Goal: Use online tool/utility: Utilize a website feature to perform a specific function

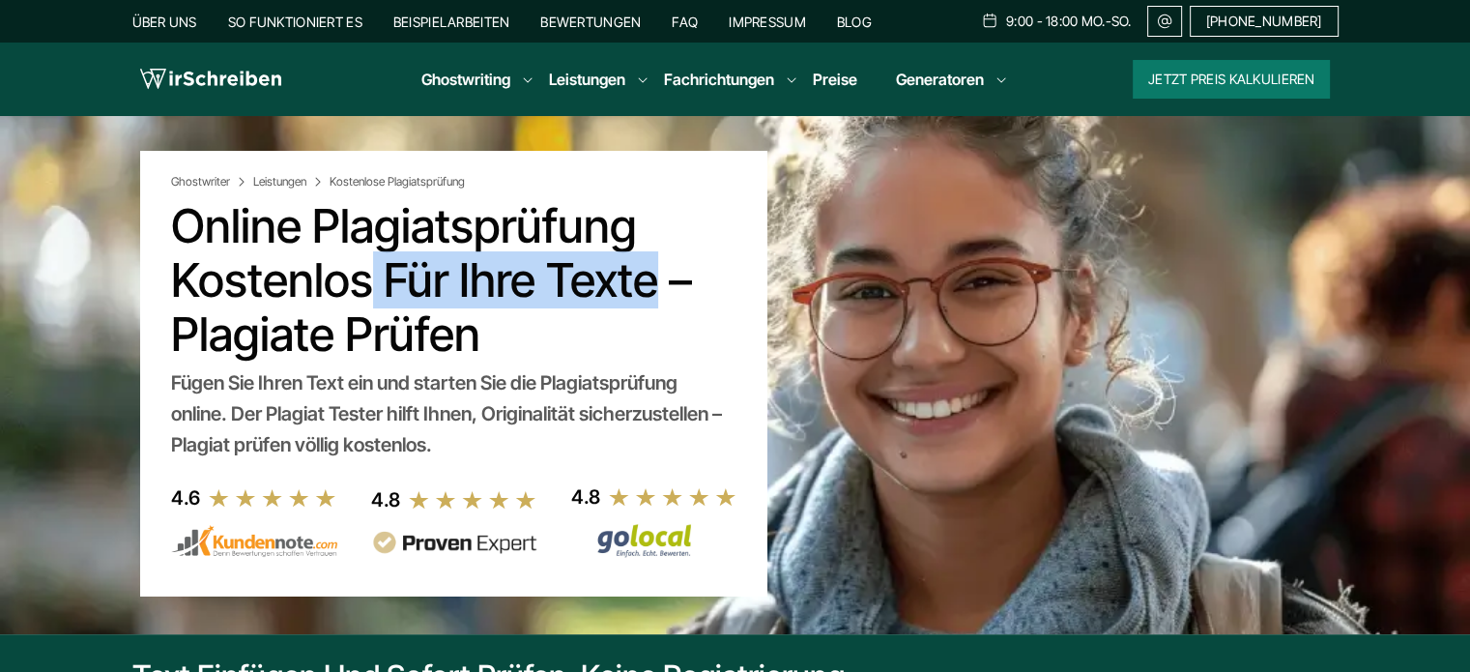
copy h1 "Plagiatsprüfung"
drag, startPoint x: 313, startPoint y: 222, endPoint x: 638, endPoint y: 243, distance: 325.5
click at [638, 243] on h1 "Online Plagiatsprüfung kostenlos für Ihre Texte – Plagiate prüfen" at bounding box center [453, 280] width 565 height 162
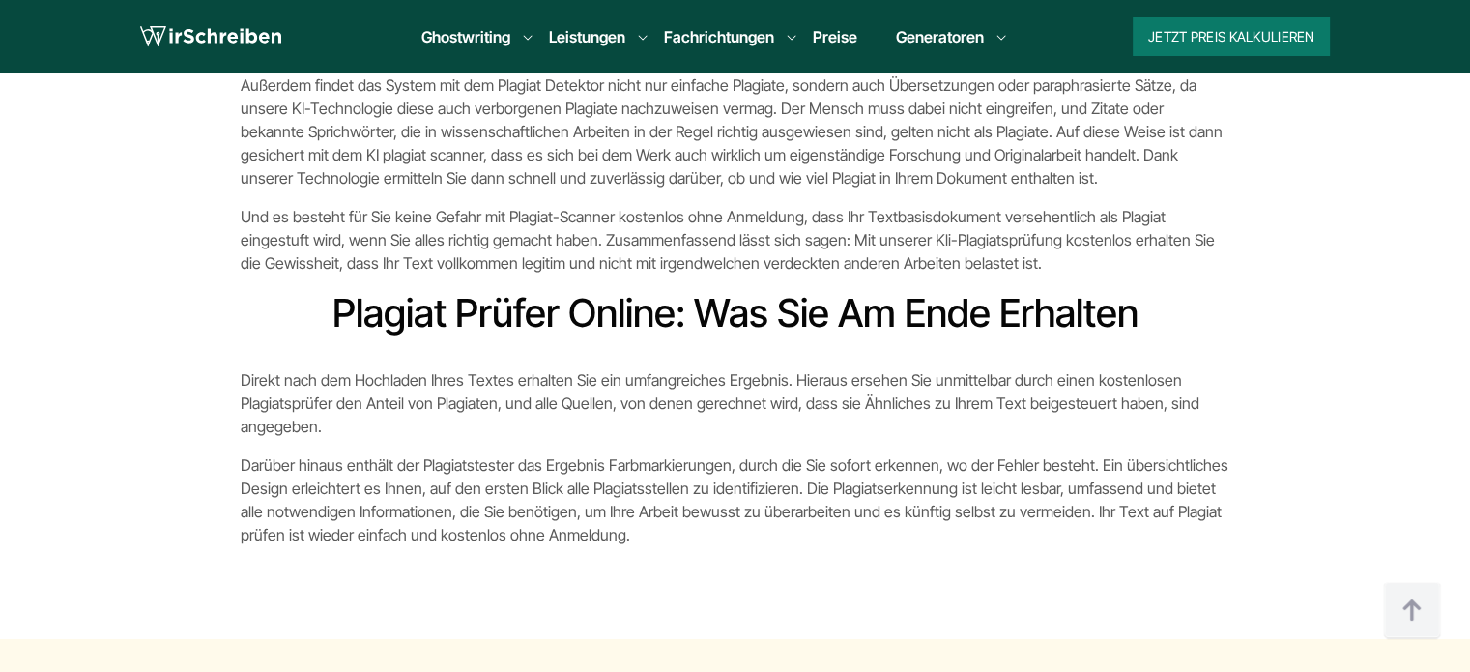
scroll to position [4447, 0]
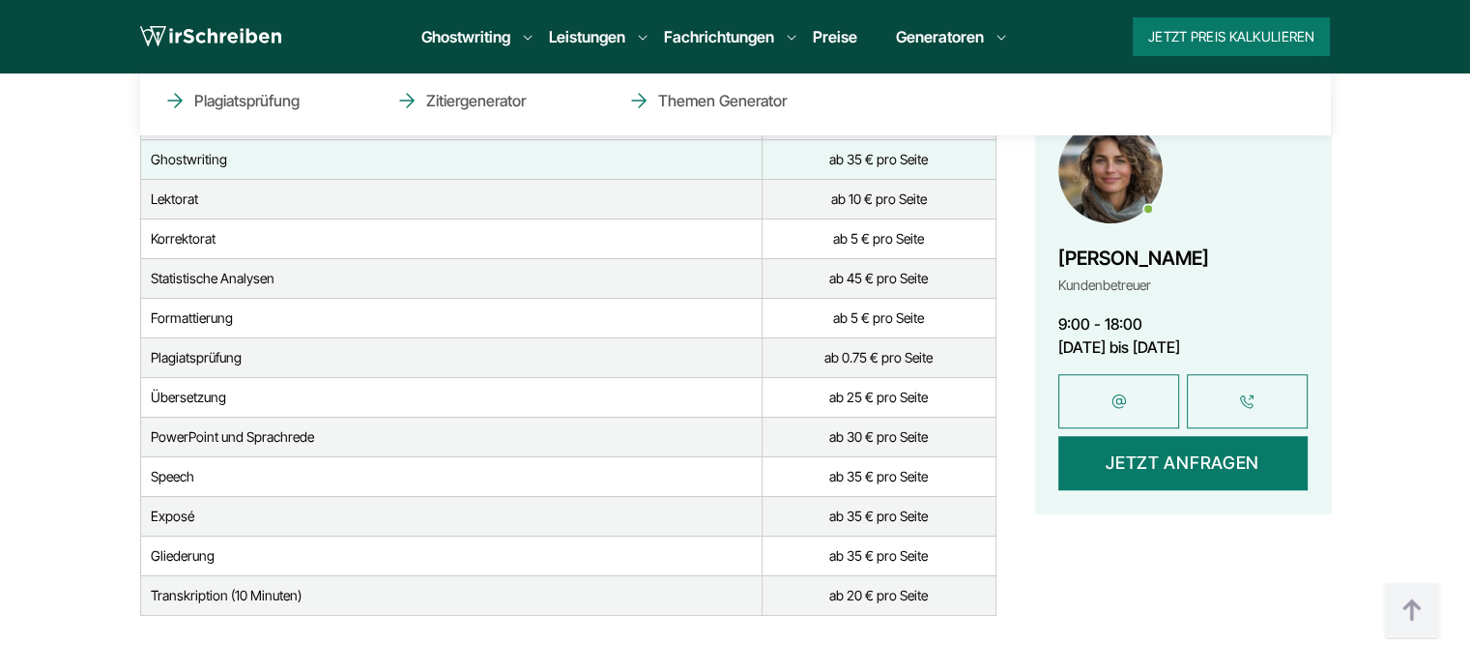
click at [984, 38] on li "Generatoren Plagiatsprüfung Zitiergenerator Themen Generator" at bounding box center [940, 36] width 88 height 23
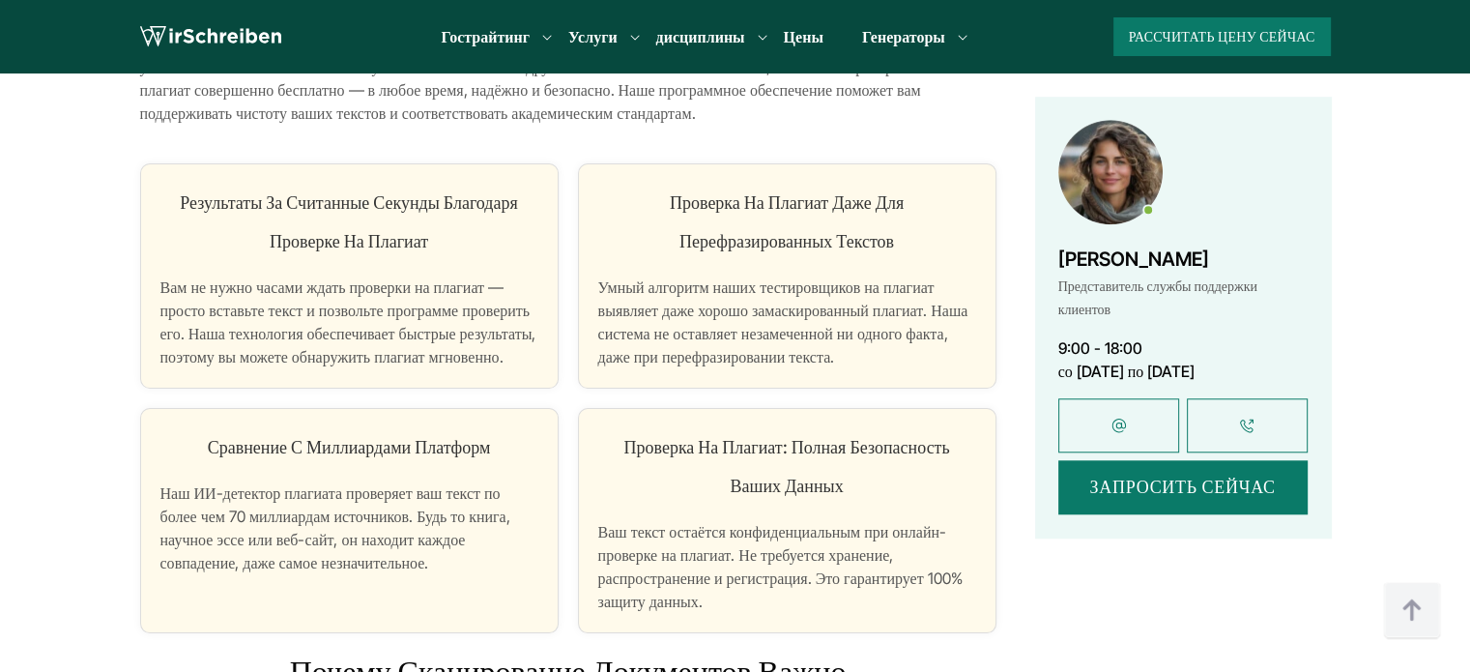
scroll to position [1794, 0]
